Goal: Obtain resource: Download file/media

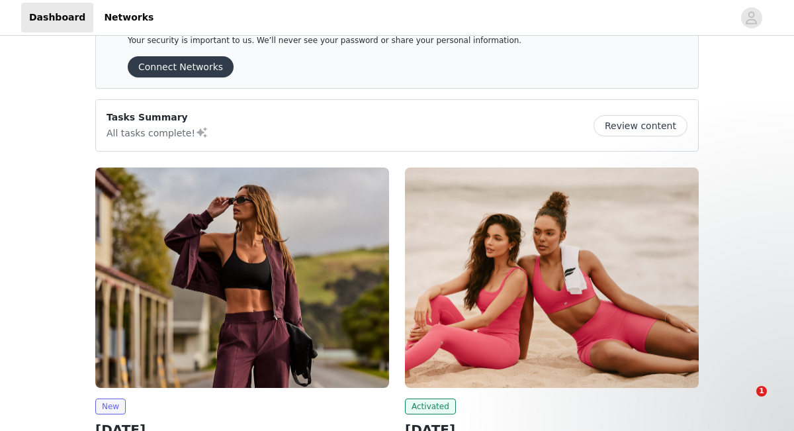
scroll to position [316, 0]
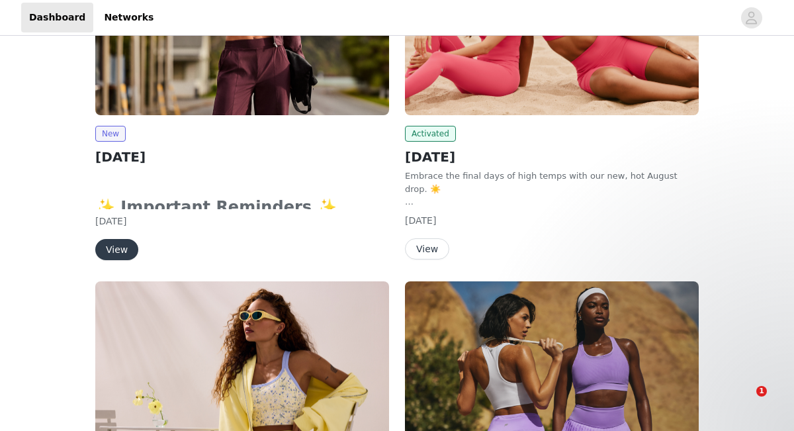
click at [427, 251] on button "View" at bounding box center [427, 248] width 44 height 21
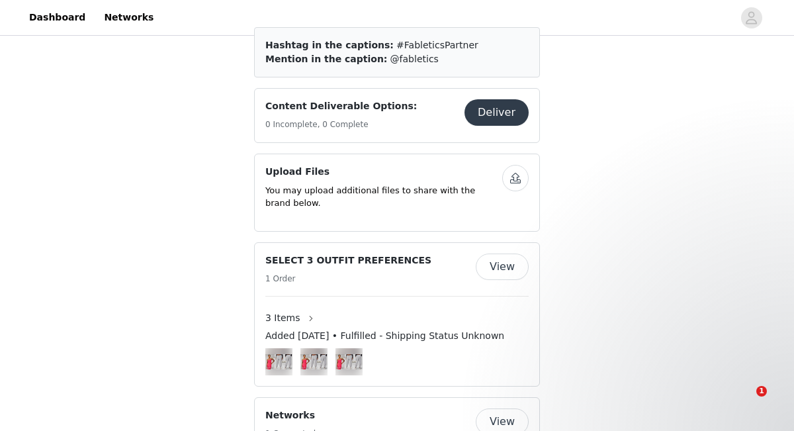
scroll to position [757, 0]
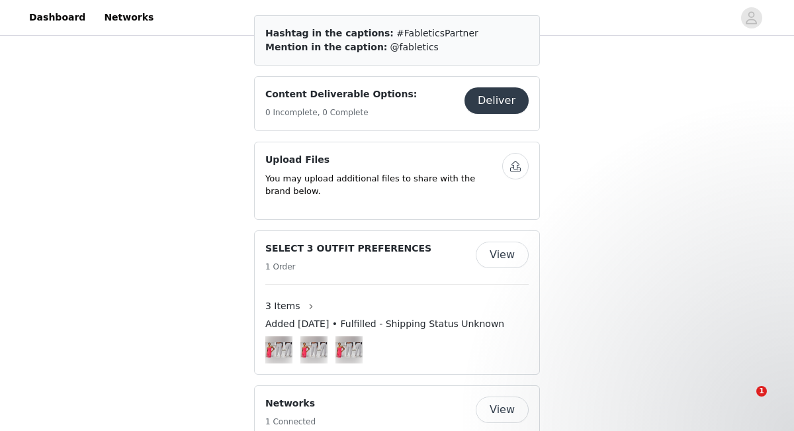
click at [283, 342] on img at bounding box center [278, 349] width 27 height 15
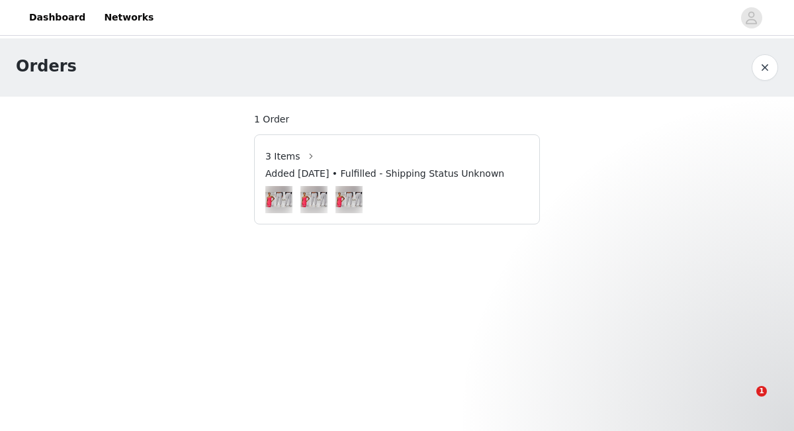
click at [277, 197] on img at bounding box center [278, 199] width 27 height 15
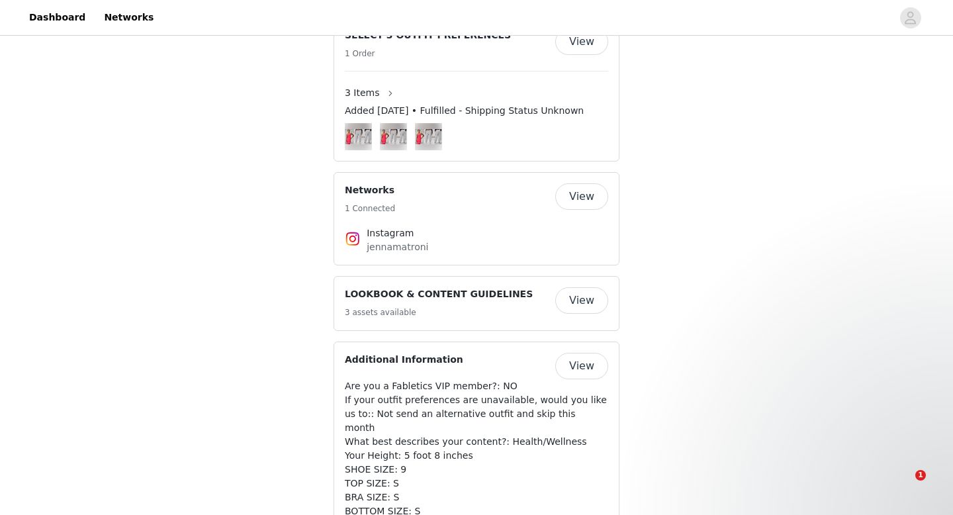
scroll to position [926, 0]
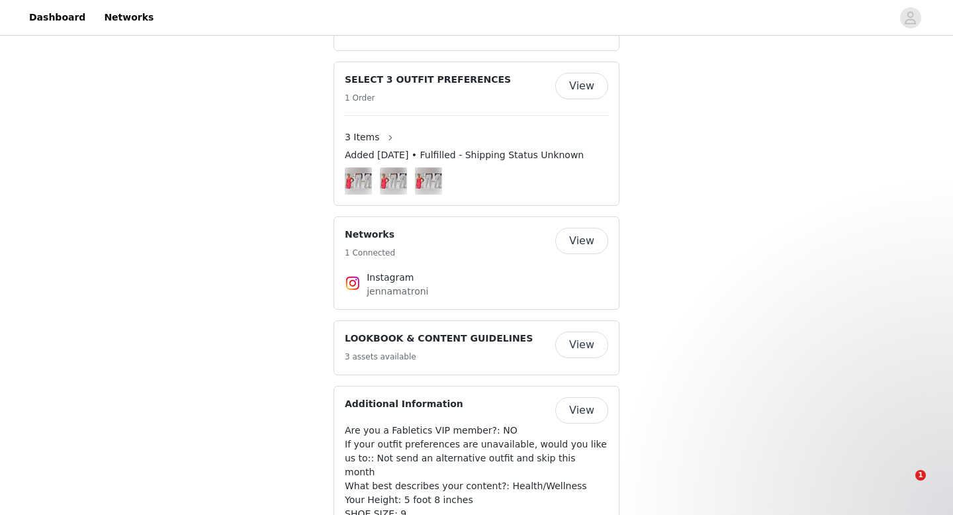
click at [570, 332] on button "View" at bounding box center [581, 345] width 53 height 26
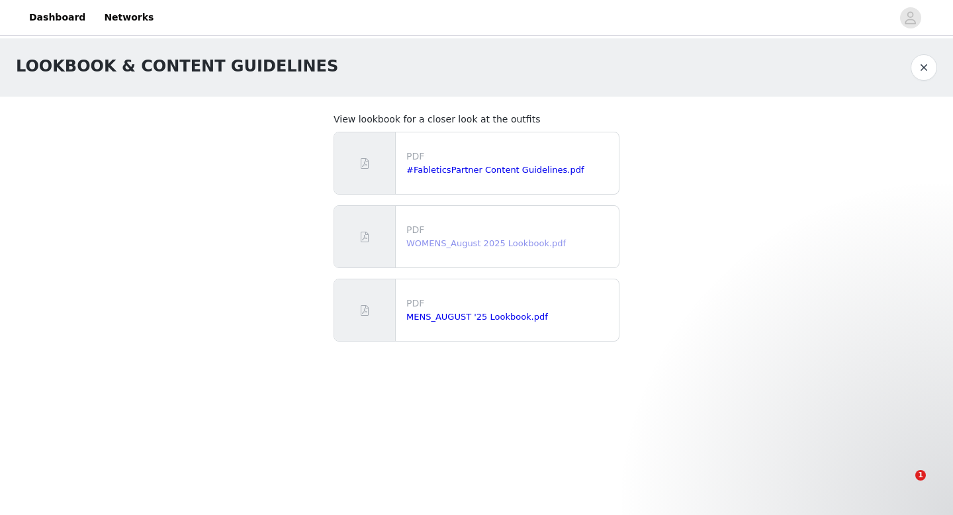
click at [438, 241] on link "WOMENS_August 2025 Lookbook.pdf" at bounding box center [485, 243] width 159 height 10
